Goal: Task Accomplishment & Management: Manage account settings

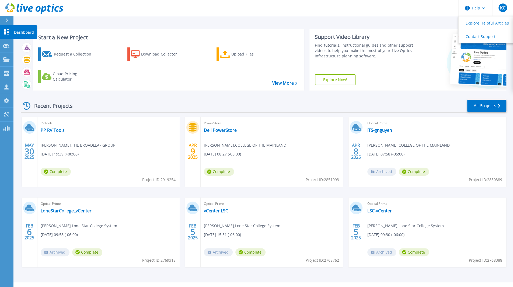
click at [6, 31] on icon at bounding box center [6, 31] width 6 height 5
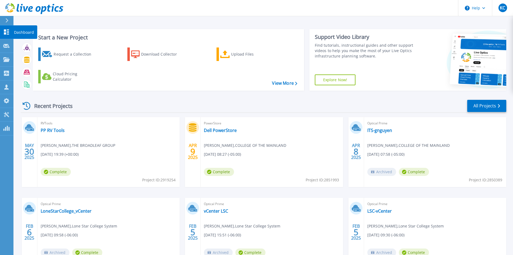
click at [4, 34] on icon at bounding box center [6, 31] width 5 height 5
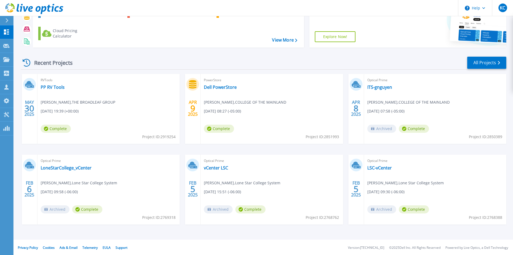
scroll to position [44, 0]
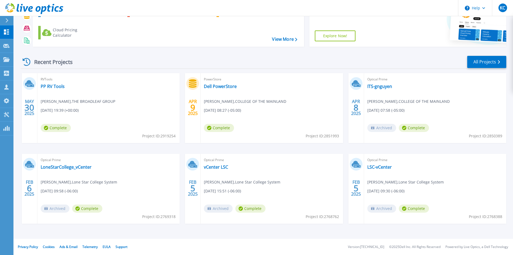
click at [5, 17] on div at bounding box center [9, 20] width 9 height 9
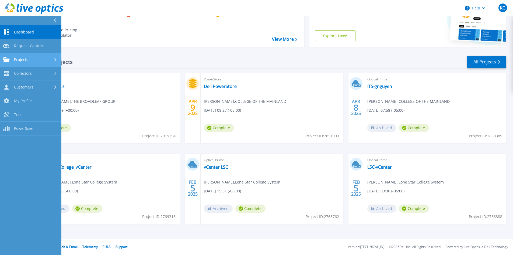
click at [41, 59] on div "Projects" at bounding box center [30, 59] width 55 height 5
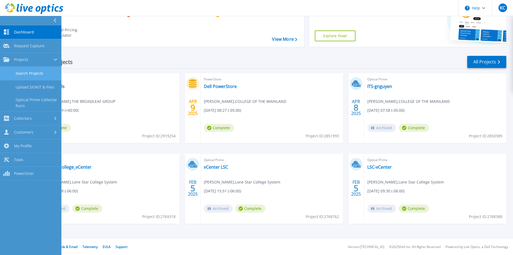
click at [37, 70] on link "Search Projects" at bounding box center [30, 74] width 61 height 14
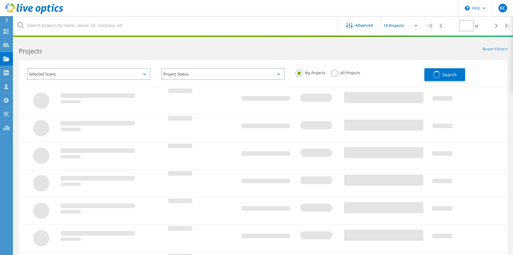
type input "1"
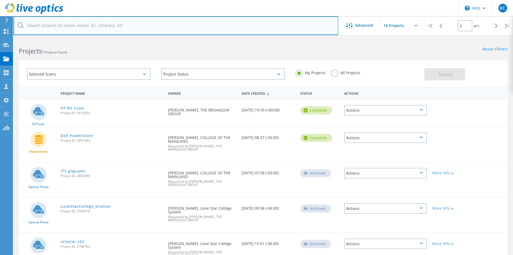
click at [88, 26] on input "text" at bounding box center [175, 25] width 325 height 19
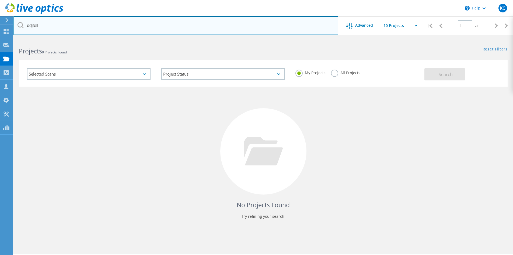
click at [64, 28] on input "odjfell" at bounding box center [175, 25] width 325 height 19
click at [66, 26] on input "odfjell" at bounding box center [175, 25] width 325 height 19
drag, startPoint x: 66, startPoint y: 26, endPoint x: 0, endPoint y: 19, distance: 66.1
click at [0, 39] on div "\n Help Explore Helpful Articles Contact Support KC Channel Partner Khris Coffe…" at bounding box center [256, 154] width 513 height 230
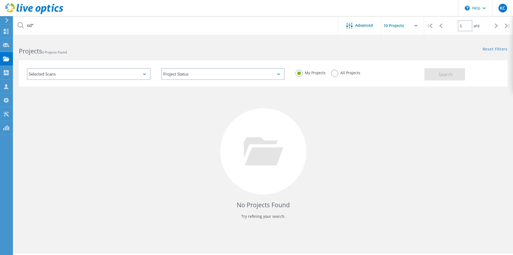
click at [334, 74] on label "All Projects" at bounding box center [345, 72] width 29 height 5
click at [0, 0] on input "All Projects" at bounding box center [0, 0] width 0 height 0
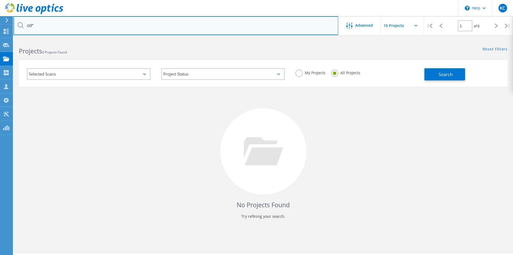
click at [62, 28] on input "od*" at bounding box center [175, 25] width 325 height 19
type input "o"
type input "odfjell"
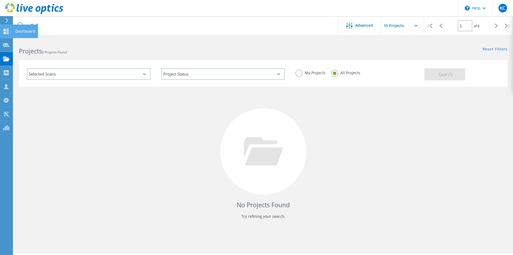
click at [3, 33] on icon at bounding box center [6, 31] width 6 height 5
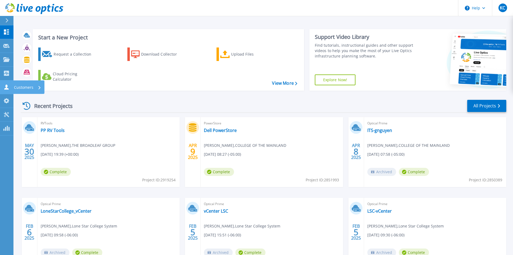
click at [7, 86] on icon at bounding box center [6, 86] width 4 height 5
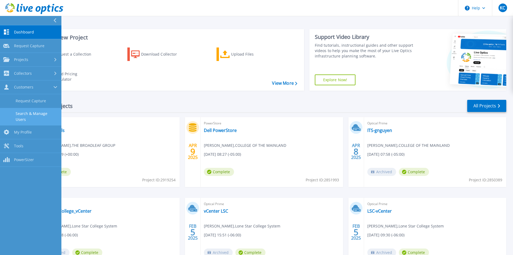
click at [42, 111] on link "Search & Manage Users" at bounding box center [30, 116] width 61 height 17
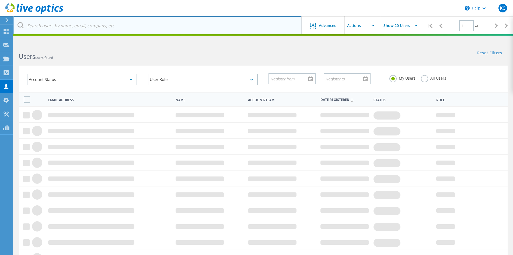
click at [72, 26] on input "text" at bounding box center [157, 25] width 289 height 19
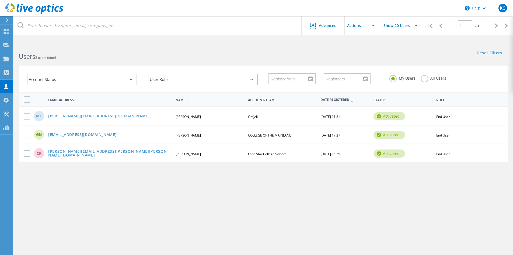
click at [253, 117] on span "Odfjell" at bounding box center [253, 116] width 10 height 5
click at [64, 117] on link "[PERSON_NAME][EMAIL_ADDRESS][DOMAIN_NAME]" at bounding box center [99, 116] width 102 height 5
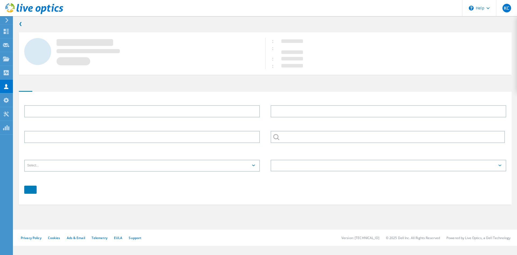
type input "[PERSON_NAME]"
type input "Elicor"
type input "Odfjell"
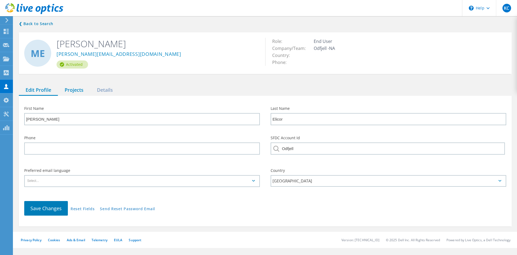
click at [69, 90] on div "Projects" at bounding box center [74, 90] width 32 height 11
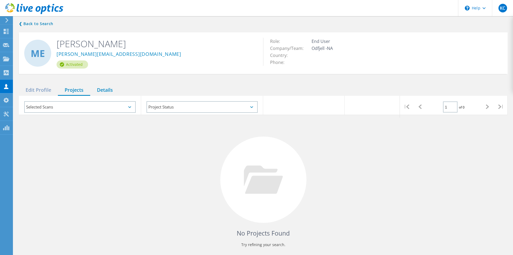
click at [113, 91] on div "Details" at bounding box center [104, 90] width 29 height 11
